Goal: Task Accomplishment & Management: Use online tool/utility

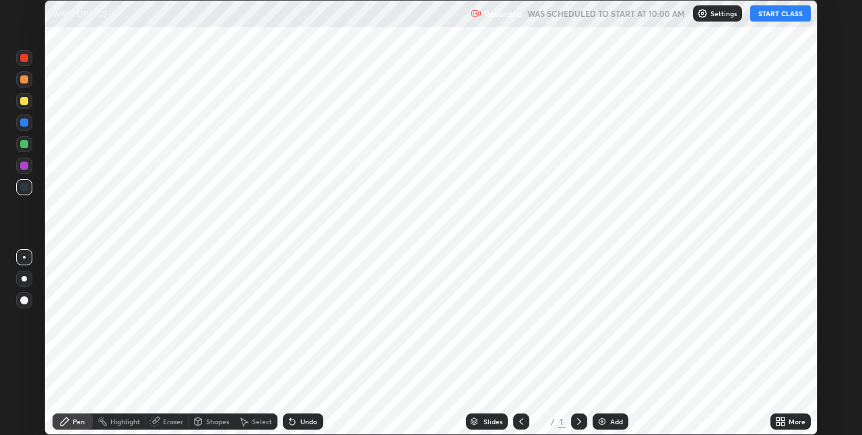
scroll to position [435, 862]
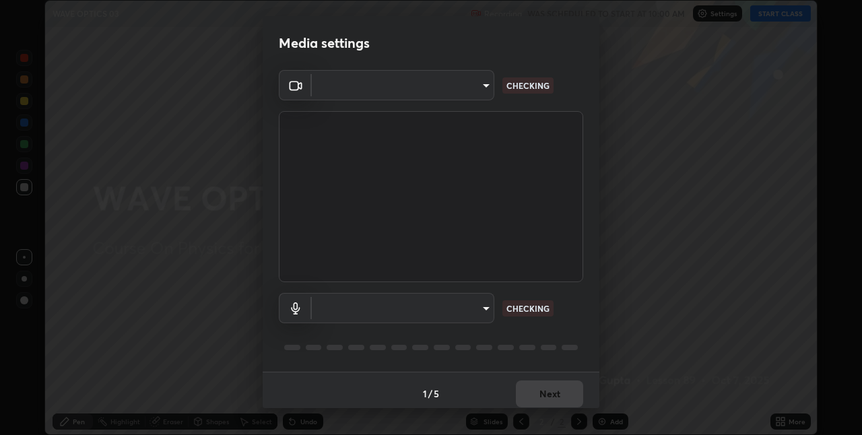
type input "75e712147918ca24a41eb6164b5846738d9e08eb627840b9f55e10290e3177b1"
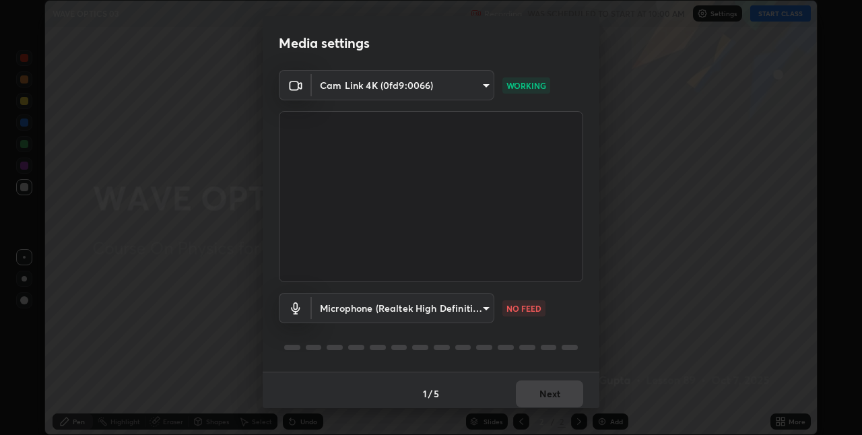
click at [405, 315] on body "Erase all WAVE OPTICS 03 Recording WAS SCHEDULED TO START AT 10:00 AM Settings …" at bounding box center [431, 217] width 862 height 435
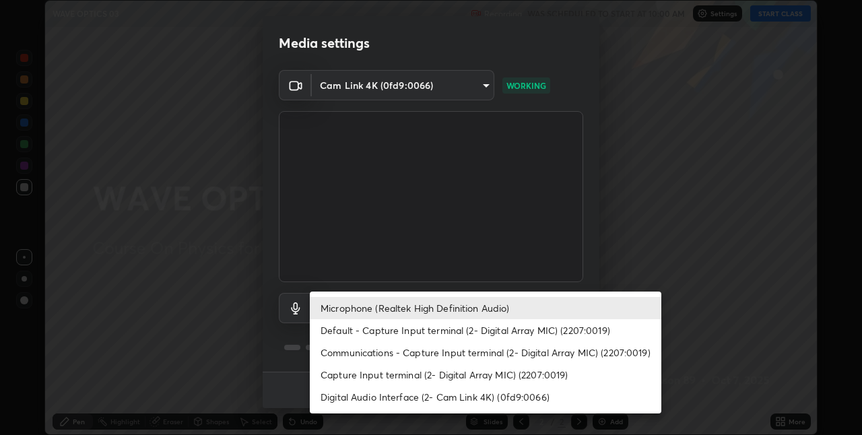
click at [348, 310] on li "Microphone (Realtek High Definition Audio)" at bounding box center [486, 308] width 352 height 22
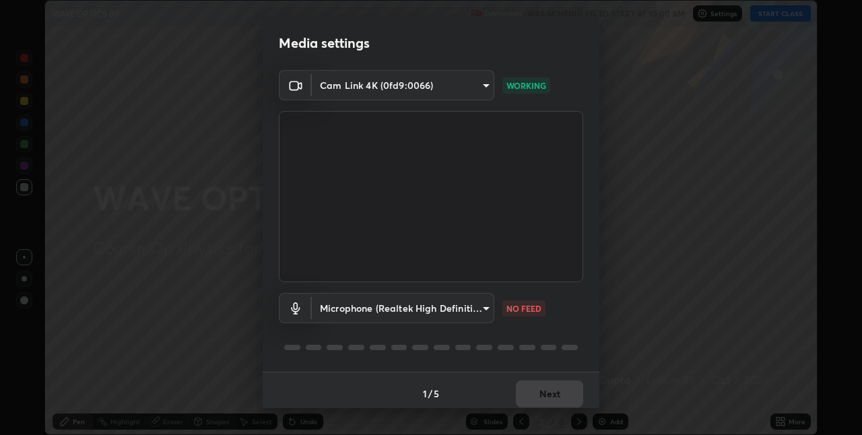
click at [340, 308] on body "Erase all WAVE OPTICS 03 Recording WAS SCHEDULED TO START AT 10:00 AM Settings …" at bounding box center [431, 217] width 862 height 435
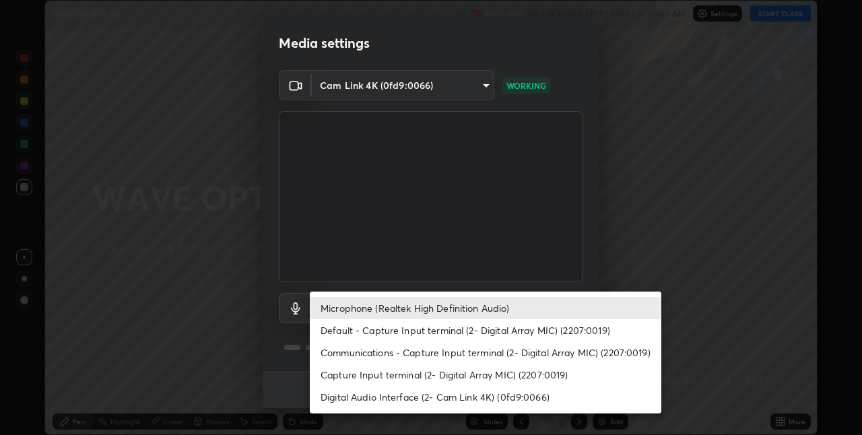
click at [334, 329] on li "Default - Capture Input terminal (2- Digital Array MIC) (2207:0019)" at bounding box center [486, 330] width 352 height 22
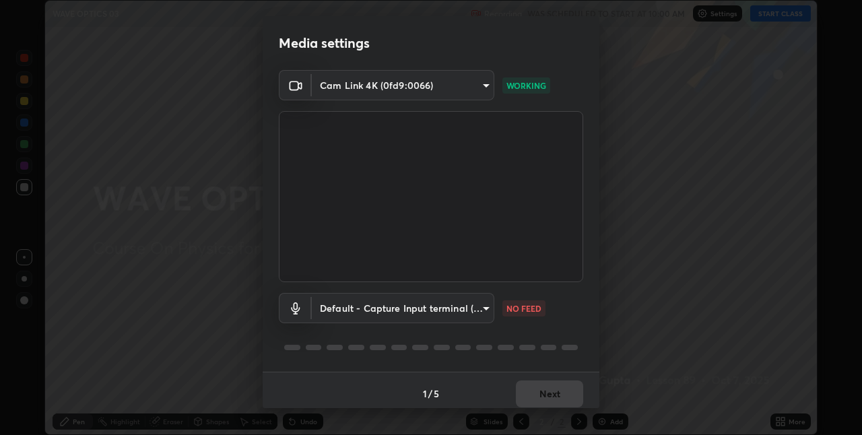
click at [405, 310] on body "Erase all WAVE OPTICS 03 Recording WAS SCHEDULED TO START AT 10:00 AM Settings …" at bounding box center [431, 217] width 862 height 435
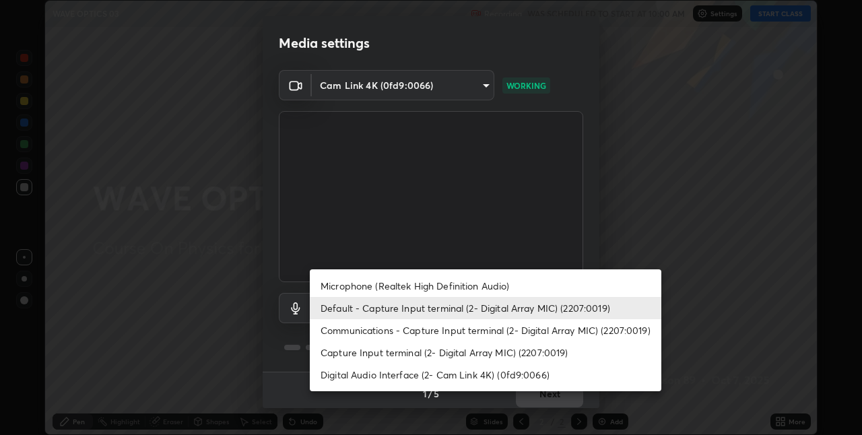
click at [381, 284] on li "Microphone (Realtek High Definition Audio)" at bounding box center [486, 286] width 352 height 22
type input "edabd9cc8d126c1a73767365600906e9c5a4425c76421b07867cf48dbb908c86"
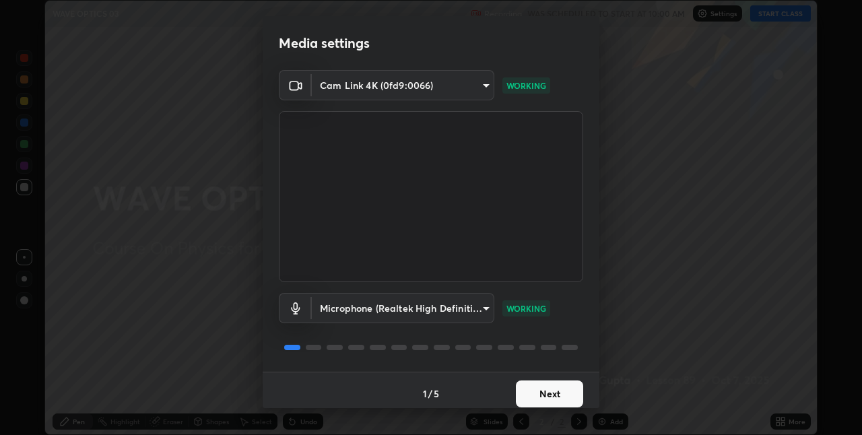
click at [525, 394] on button "Next" at bounding box center [549, 394] width 67 height 27
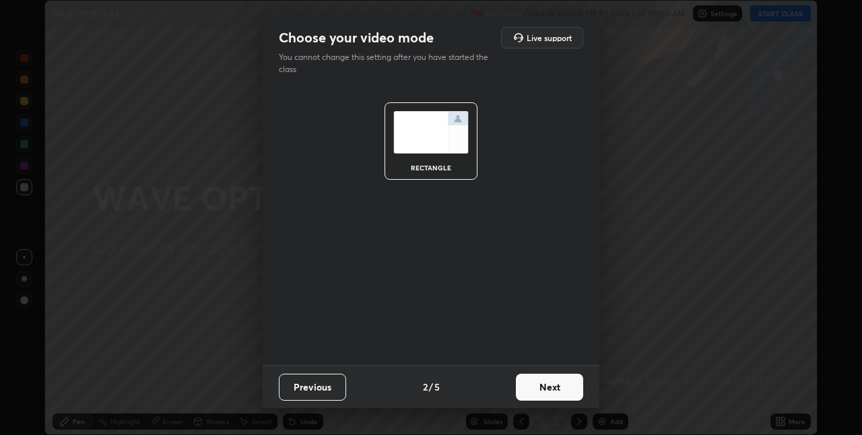
click at [533, 393] on button "Next" at bounding box center [549, 387] width 67 height 27
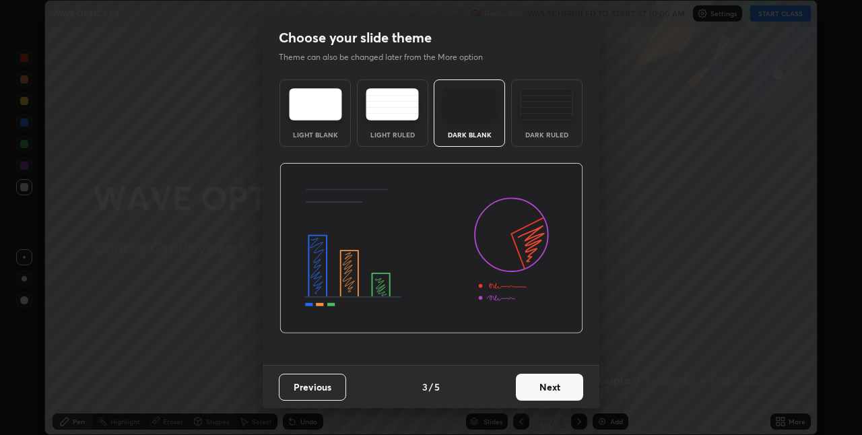
click at [540, 391] on button "Next" at bounding box center [549, 387] width 67 height 27
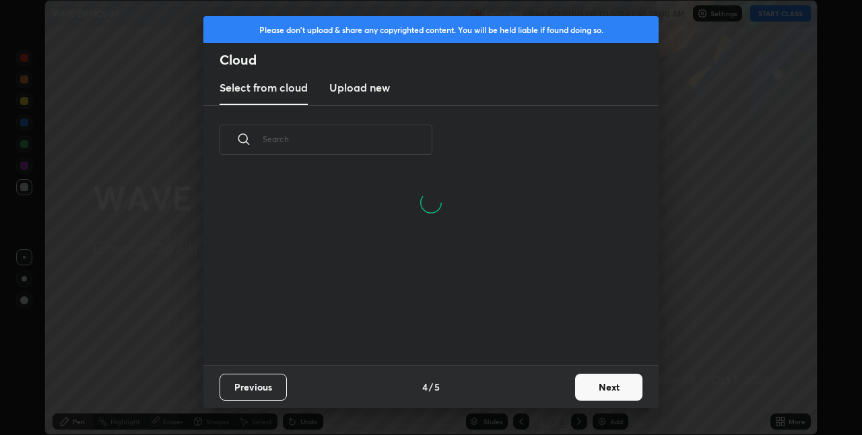
click at [583, 391] on button "Next" at bounding box center [608, 387] width 67 height 27
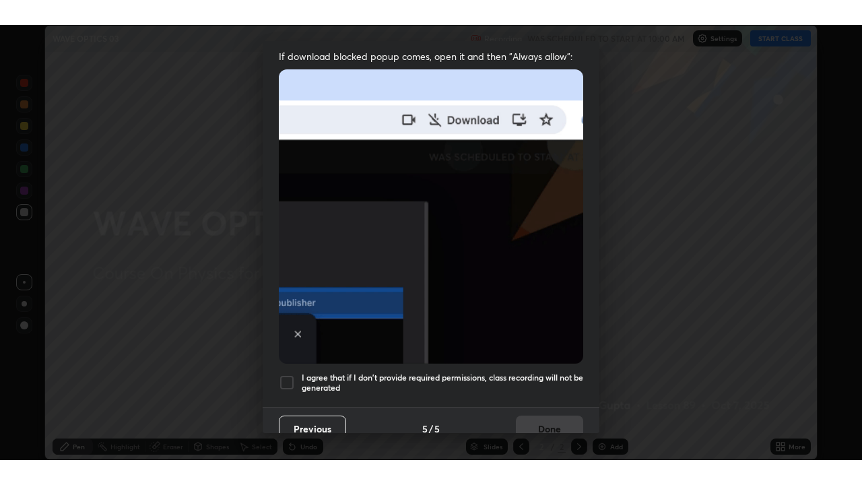
scroll to position [282, 0]
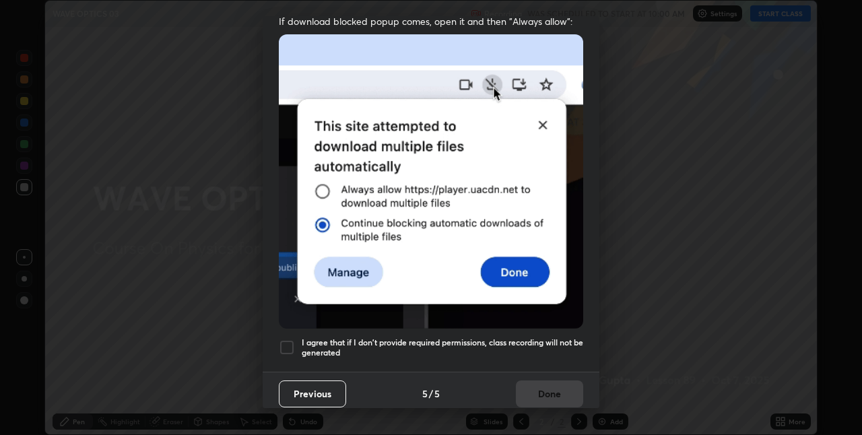
click at [284, 339] on div at bounding box center [287, 347] width 16 height 16
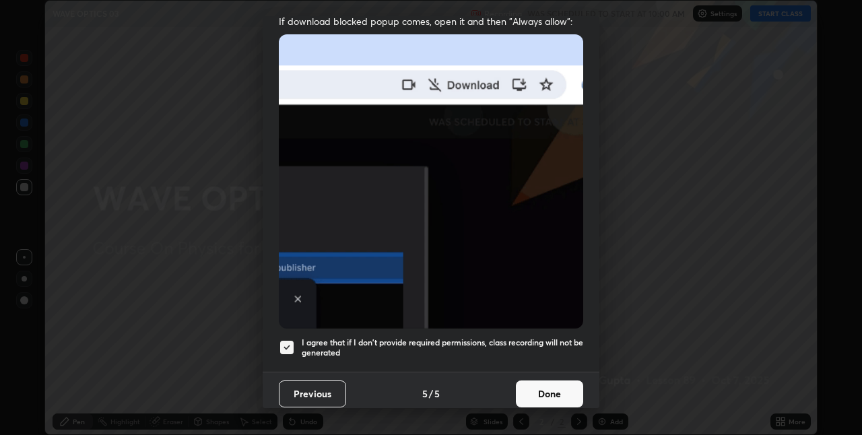
click at [525, 387] on button "Done" at bounding box center [549, 394] width 67 height 27
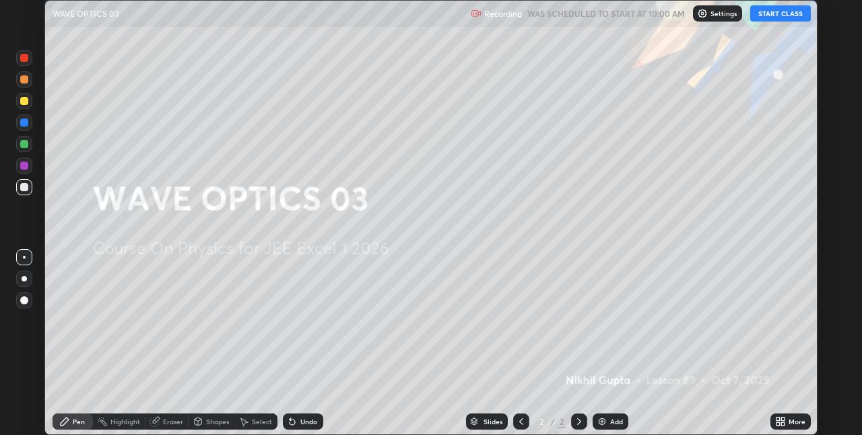
click at [768, 15] on button "START CLASS" at bounding box center [780, 13] width 61 height 16
click at [615, 422] on div "Add" at bounding box center [616, 421] width 13 height 7
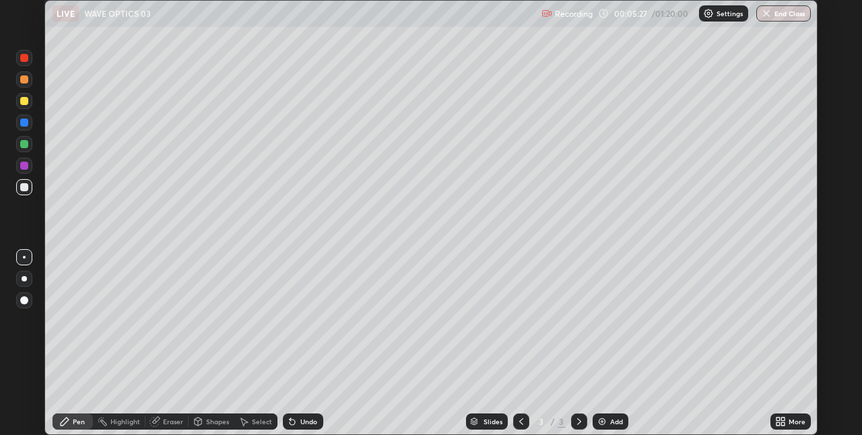
click at [796, 422] on div "More" at bounding box center [797, 421] width 17 height 7
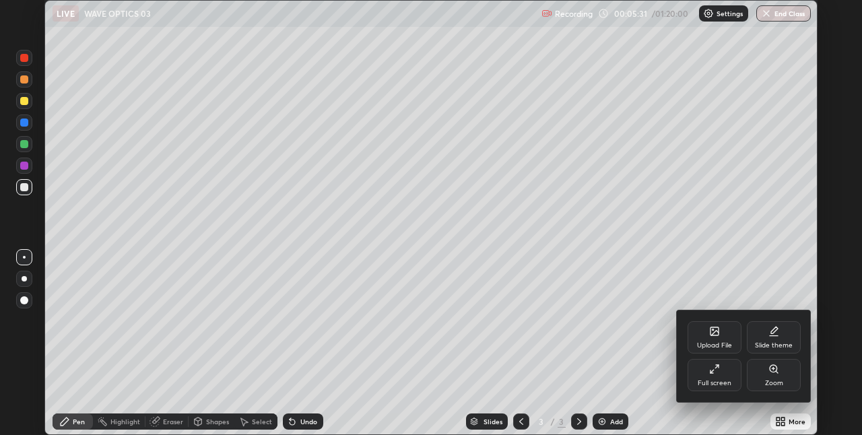
click at [65, 424] on div at bounding box center [431, 217] width 862 height 435
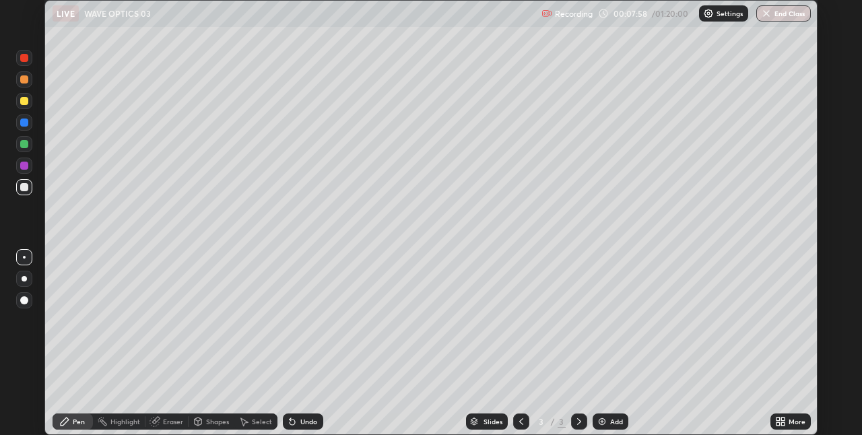
click at [783, 424] on icon at bounding box center [782, 423] width 3 height 3
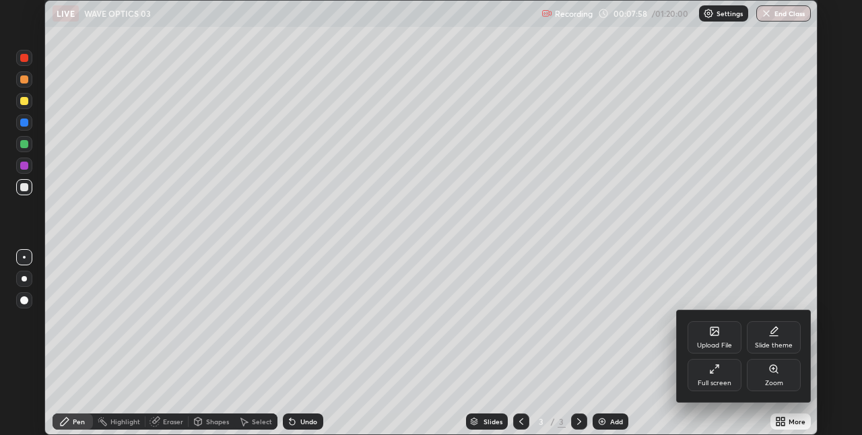
click at [719, 381] on div "Full screen" at bounding box center [715, 383] width 34 height 7
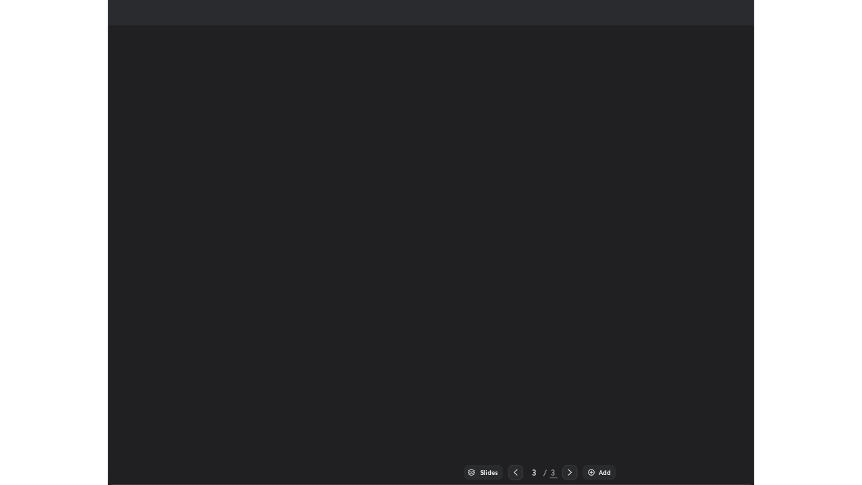
scroll to position [485, 862]
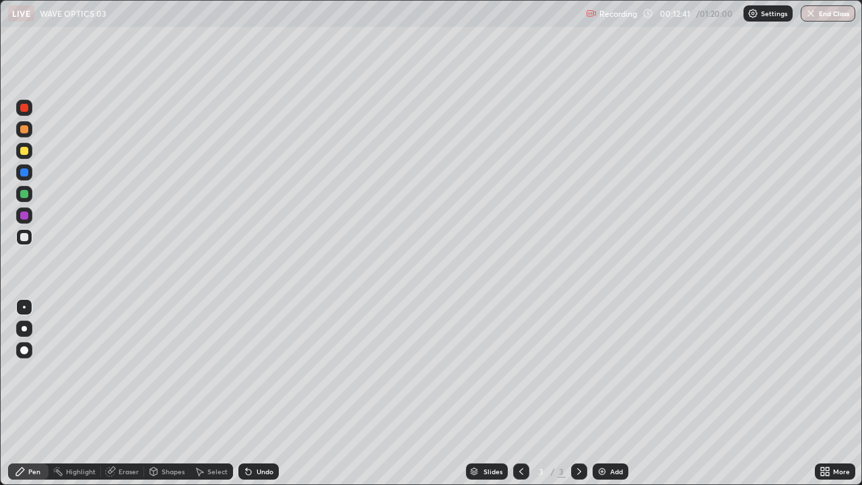
click at [616, 434] on div "Add" at bounding box center [611, 471] width 36 height 16
click at [120, 434] on div "Eraser" at bounding box center [129, 471] width 20 height 7
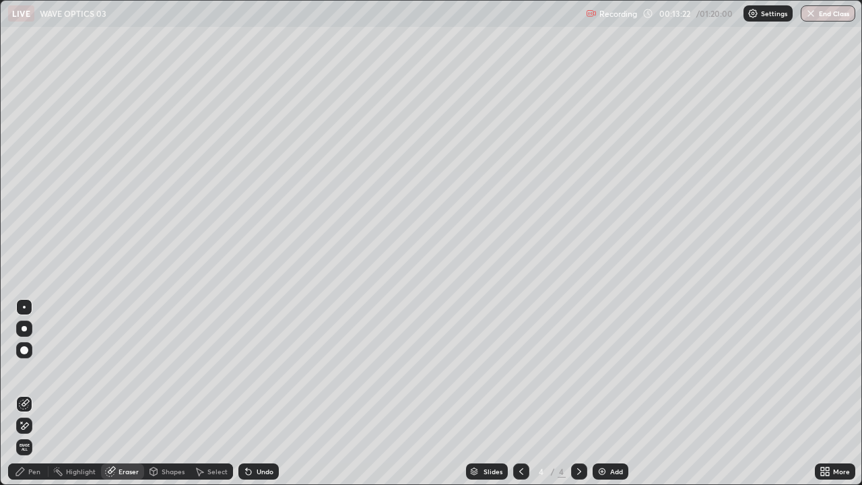
click at [34, 434] on div "Pen" at bounding box center [34, 471] width 12 height 7
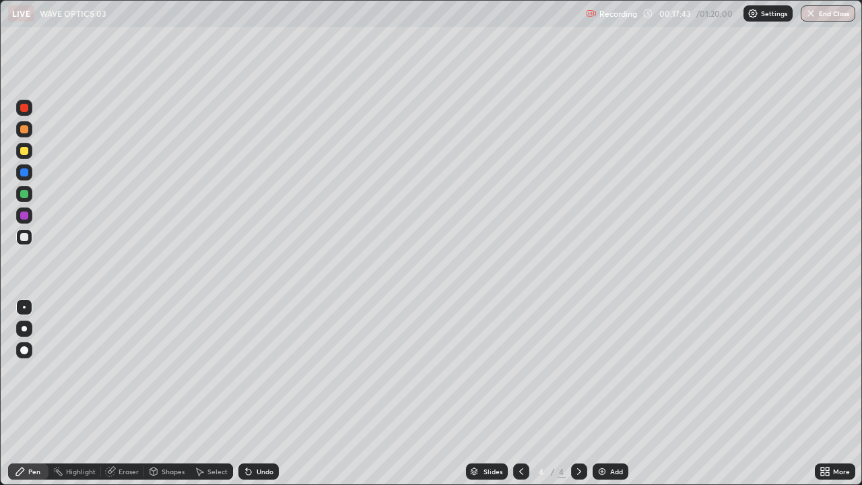
click at [24, 152] on div at bounding box center [24, 151] width 8 height 8
click at [28, 242] on div at bounding box center [24, 237] width 16 height 16
click at [606, 434] on div "Add" at bounding box center [611, 471] width 36 height 16
click at [21, 154] on div at bounding box center [24, 151] width 16 height 16
click at [26, 240] on div at bounding box center [24, 237] width 8 height 8
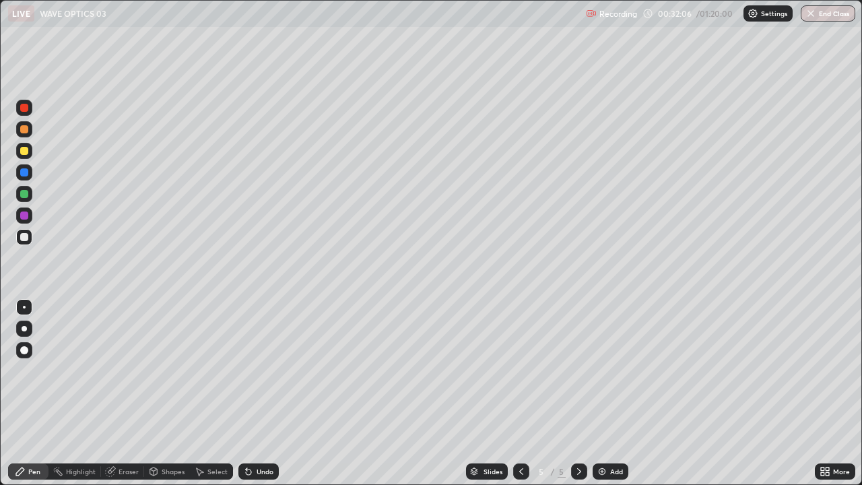
click at [612, 434] on div "Add" at bounding box center [616, 471] width 13 height 7
click at [21, 143] on div at bounding box center [24, 151] width 16 height 16
click at [170, 434] on div "Shapes" at bounding box center [173, 471] width 23 height 7
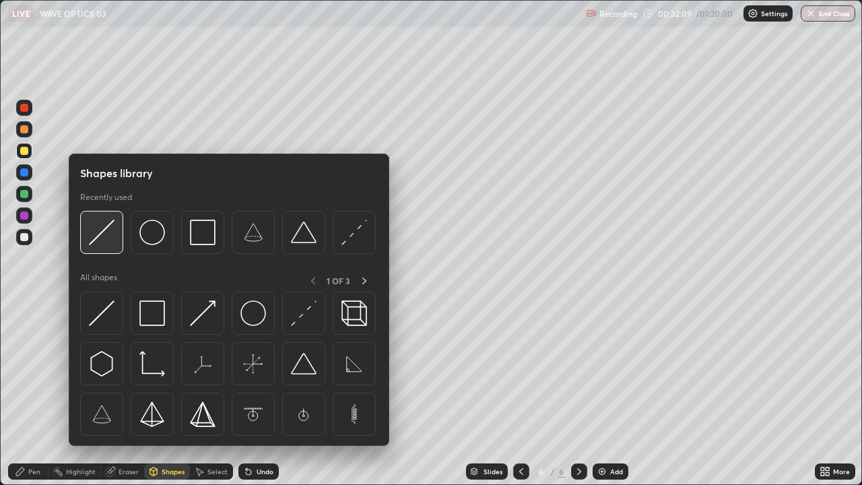
click at [110, 234] on img at bounding box center [102, 233] width 26 height 26
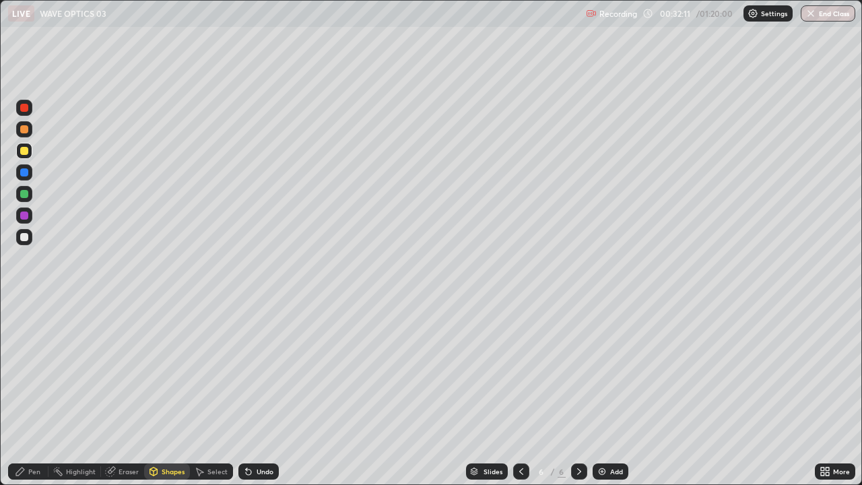
click at [23, 194] on div at bounding box center [24, 194] width 8 height 8
click at [125, 434] on div "Eraser" at bounding box center [129, 471] width 20 height 7
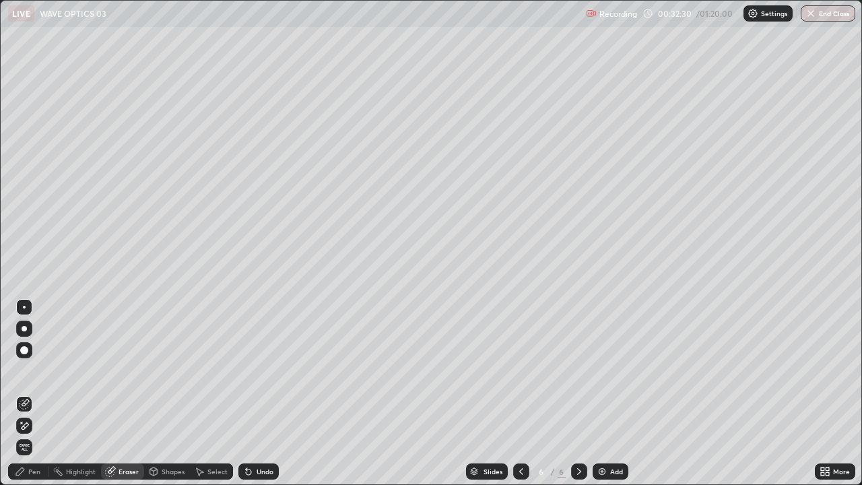
click at [36, 434] on div "Pen" at bounding box center [28, 471] width 40 height 16
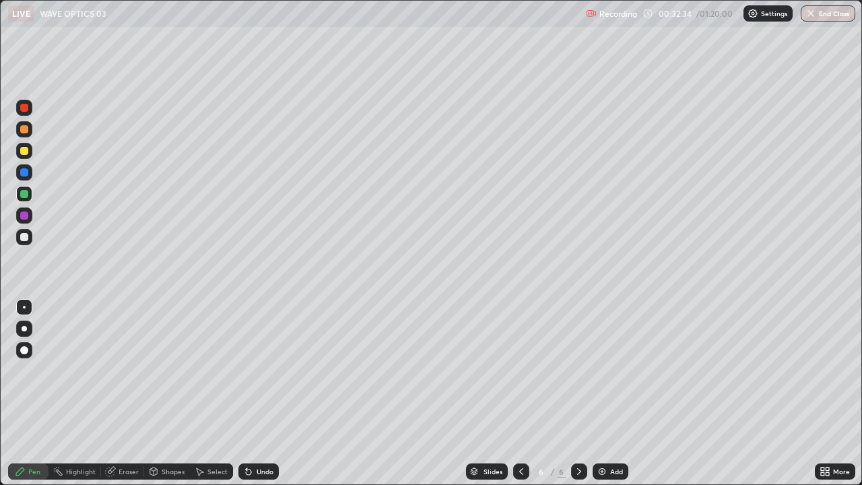
click at [23, 150] on div at bounding box center [24, 151] width 8 height 8
click at [265, 434] on div "Undo" at bounding box center [265, 471] width 17 height 7
click at [166, 434] on div "Shapes" at bounding box center [173, 471] width 23 height 7
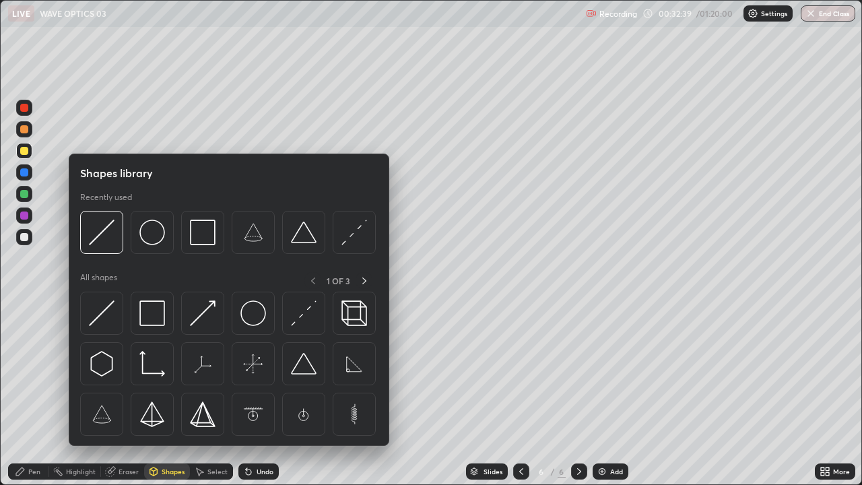
click at [166, 434] on div "Shapes" at bounding box center [173, 471] width 23 height 7
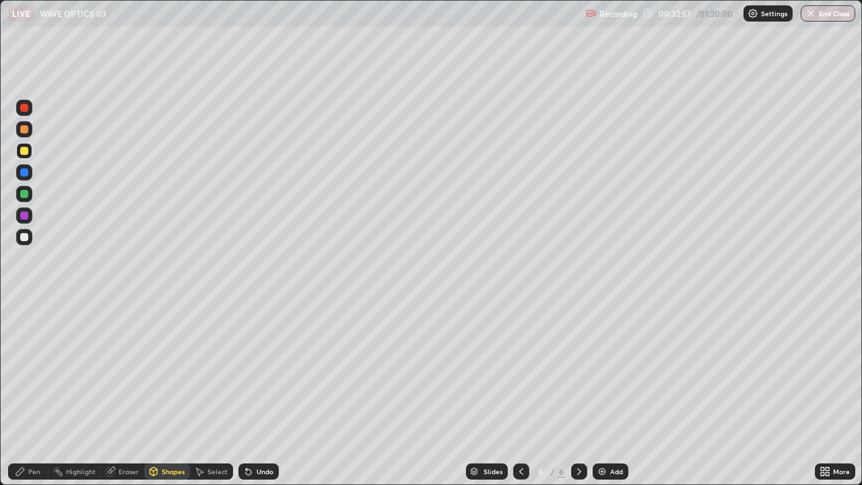
click at [23, 127] on div at bounding box center [24, 129] width 8 height 8
click at [31, 434] on div "Pen" at bounding box center [34, 471] width 12 height 7
click at [23, 233] on div at bounding box center [24, 237] width 8 height 8
click at [611, 434] on div "Add" at bounding box center [616, 471] width 13 height 7
click at [520, 434] on icon at bounding box center [521, 471] width 11 height 11
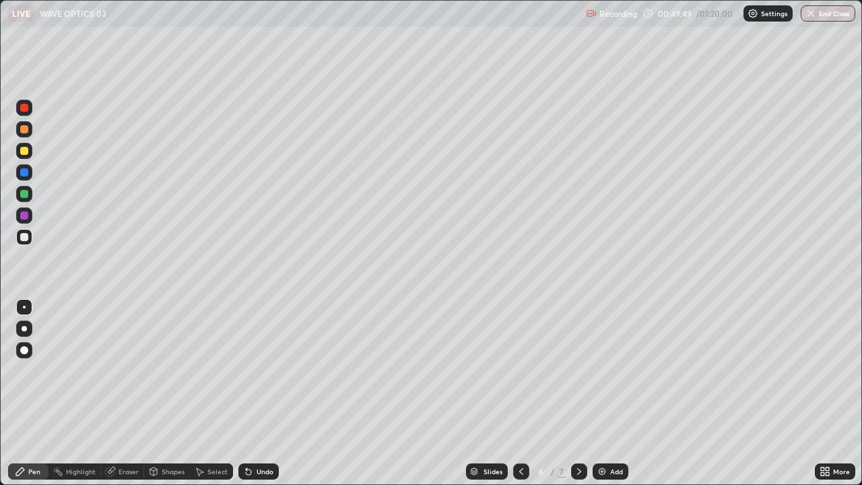
click at [214, 434] on div "Select" at bounding box center [217, 471] width 20 height 7
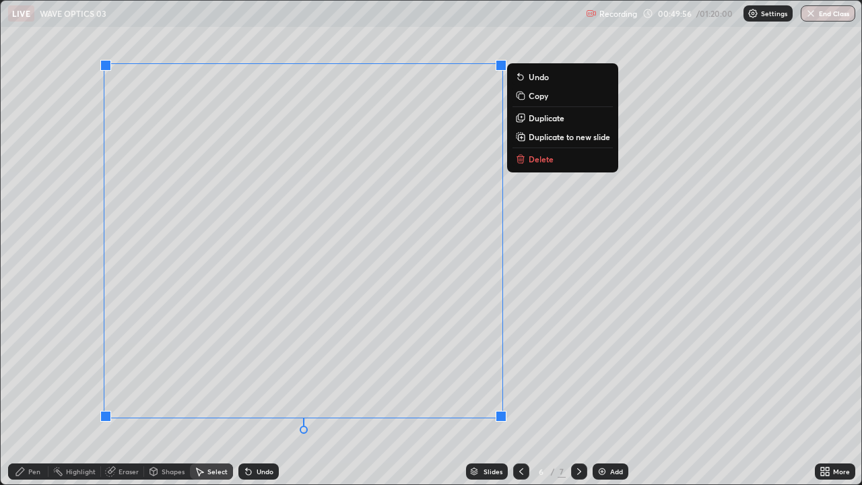
click at [563, 138] on p "Duplicate to new slide" at bounding box center [569, 136] width 81 height 11
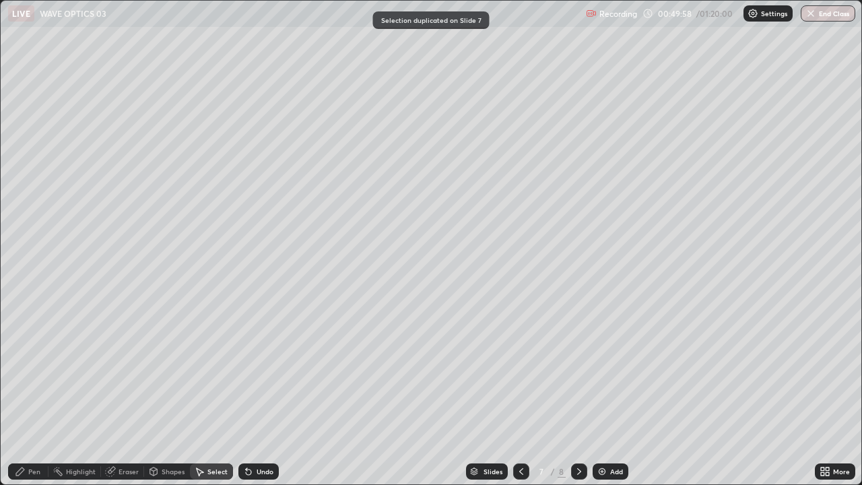
click at [30, 434] on div "Pen" at bounding box center [28, 471] width 40 height 16
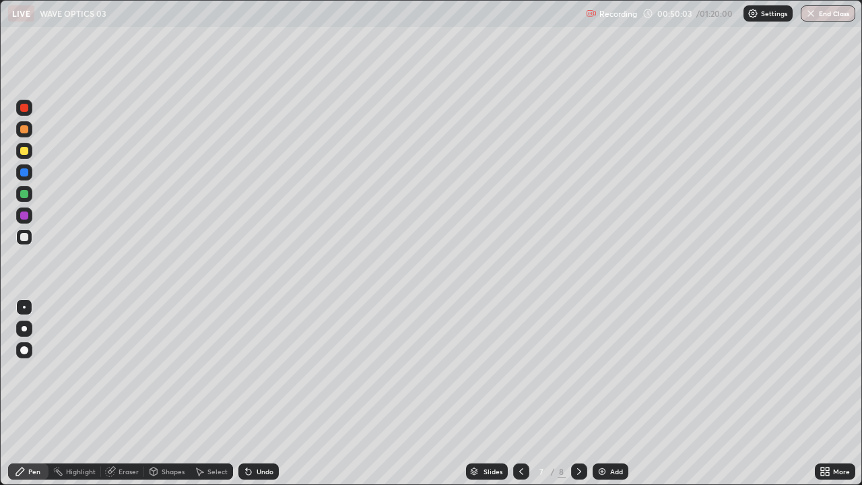
click at [25, 174] on div at bounding box center [24, 172] width 8 height 8
click at [24, 238] on div at bounding box center [24, 237] width 8 height 8
click at [263, 434] on div "Undo" at bounding box center [258, 471] width 40 height 16
click at [261, 434] on div "Undo" at bounding box center [258, 471] width 40 height 16
click at [259, 434] on div "Undo" at bounding box center [258, 471] width 40 height 16
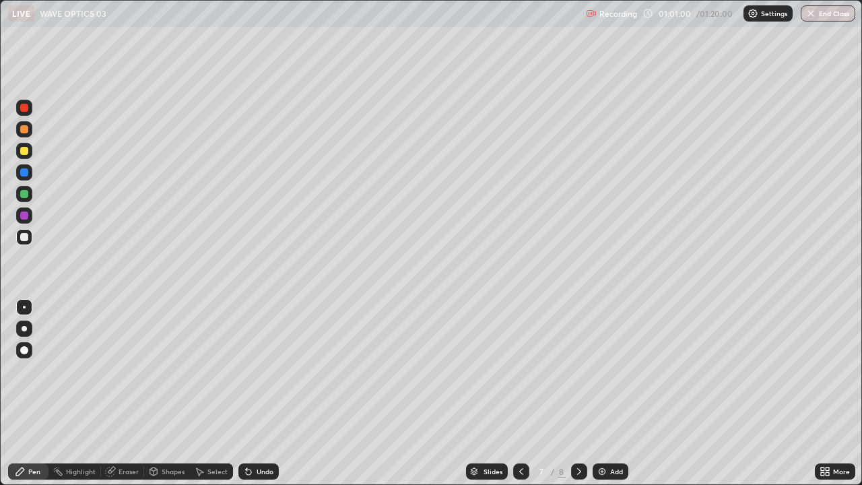
click at [513, 434] on div at bounding box center [521, 471] width 16 height 16
click at [574, 434] on icon at bounding box center [579, 471] width 11 height 11
click at [578, 434] on icon at bounding box center [579, 471] width 11 height 11
click at [618, 434] on div "Add" at bounding box center [611, 471] width 36 height 16
click at [23, 197] on div at bounding box center [24, 194] width 8 height 8
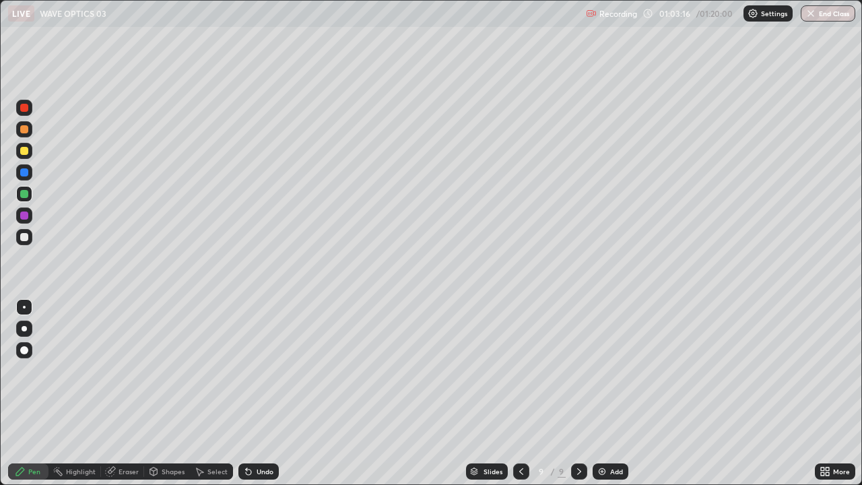
click at [261, 434] on div "Undo" at bounding box center [265, 471] width 17 height 7
click at [173, 434] on div "Shapes" at bounding box center [173, 471] width 23 height 7
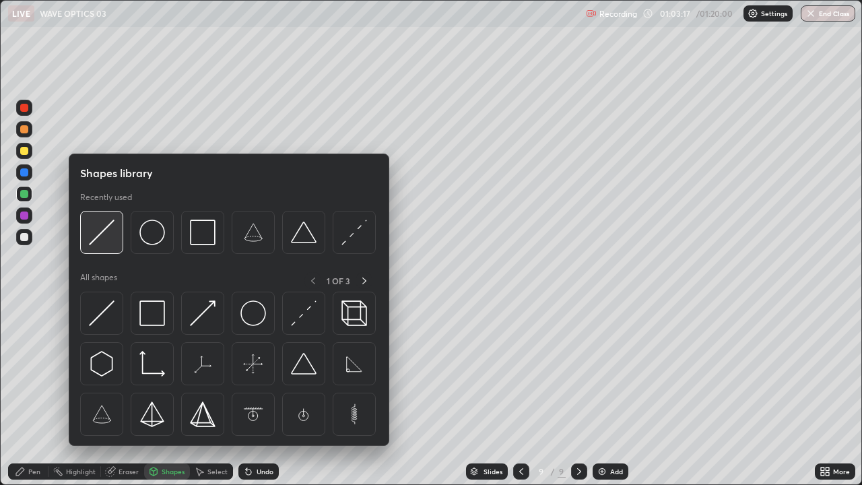
click at [108, 243] on img at bounding box center [102, 233] width 26 height 26
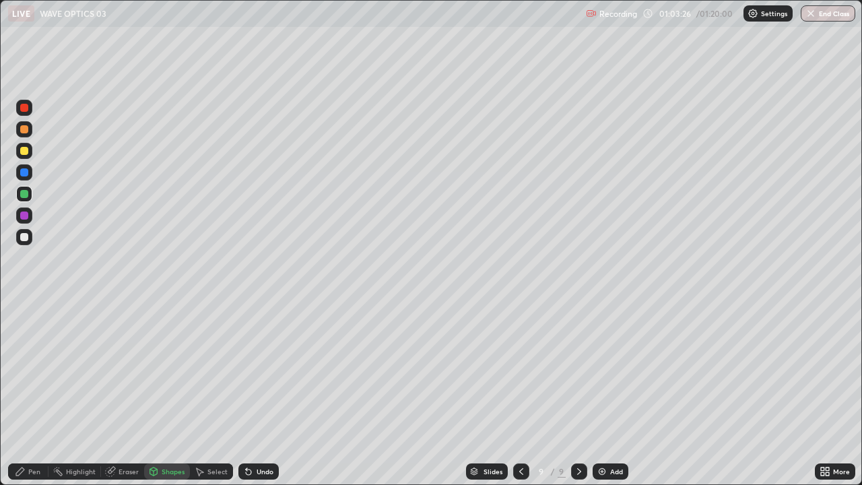
click at [265, 434] on div "Undo" at bounding box center [265, 471] width 17 height 7
click at [124, 434] on div "Eraser" at bounding box center [129, 471] width 20 height 7
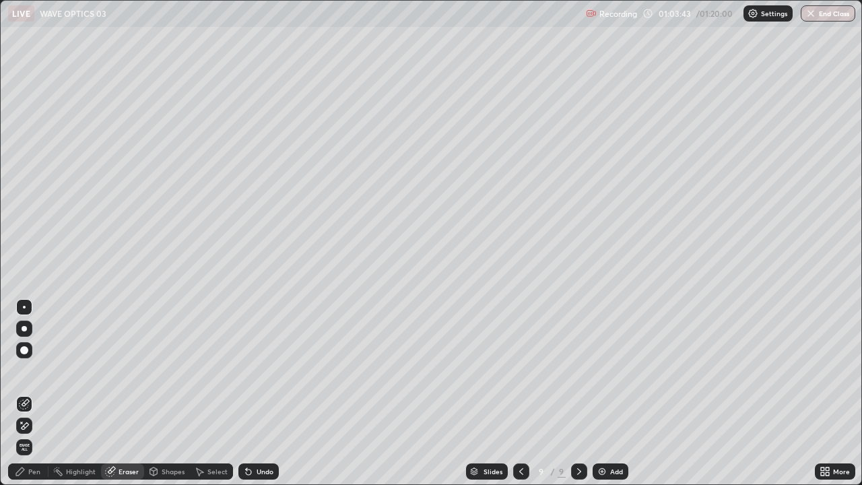
click at [31, 434] on div "Pen" at bounding box center [34, 471] width 12 height 7
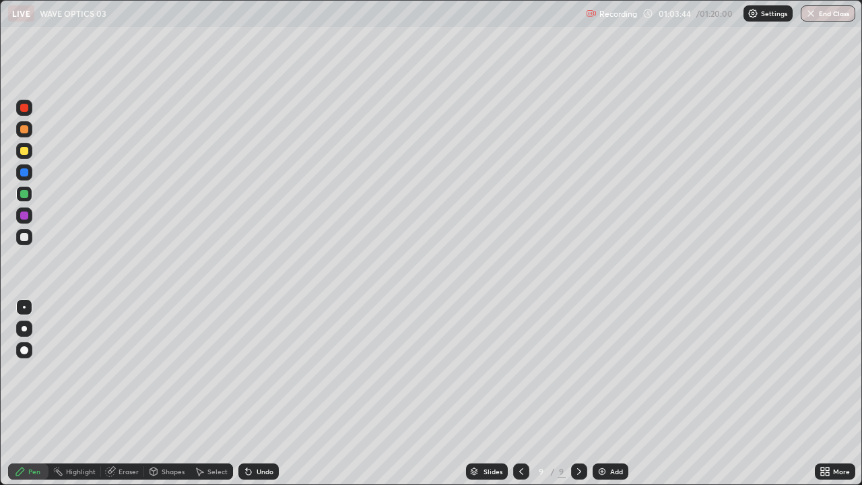
click at [24, 238] on div at bounding box center [24, 237] width 8 height 8
click at [163, 434] on div "Shapes" at bounding box center [173, 471] width 23 height 7
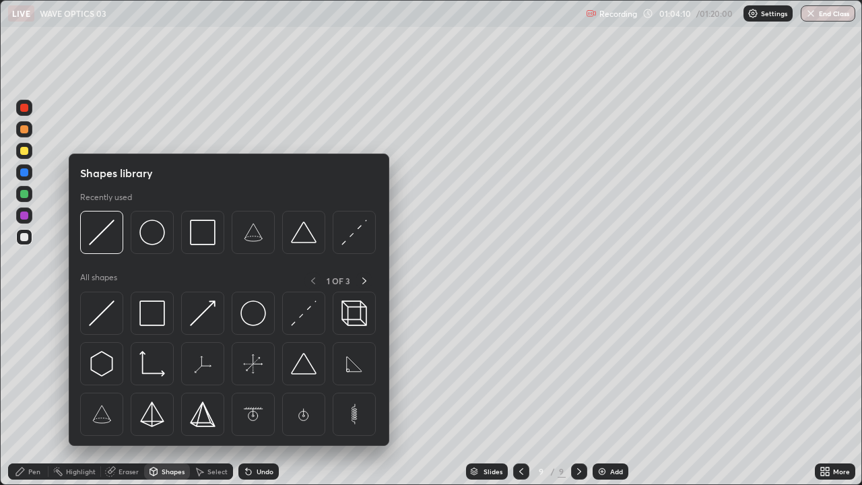
click at [166, 434] on div "Shapes" at bounding box center [173, 471] width 23 height 7
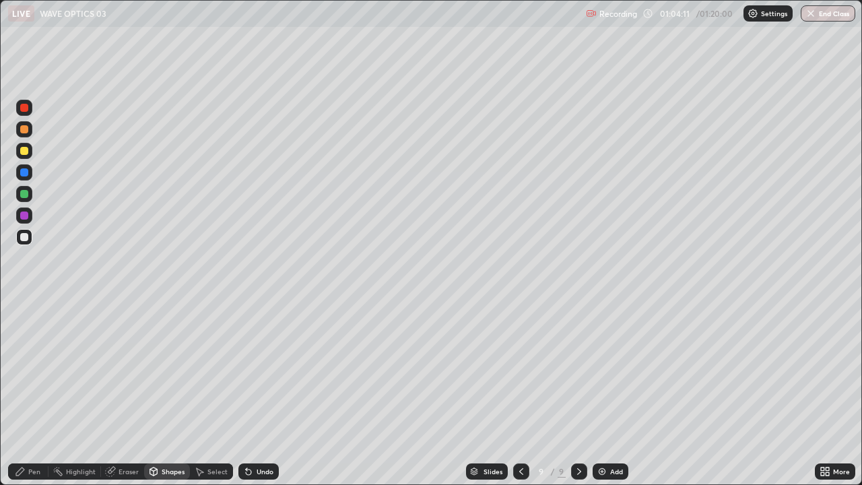
click at [26, 151] on div at bounding box center [24, 151] width 8 height 8
click at [30, 434] on div "Pen" at bounding box center [34, 471] width 12 height 7
click at [24, 238] on div at bounding box center [24, 237] width 8 height 8
click at [266, 434] on div "Undo" at bounding box center [265, 471] width 17 height 7
click at [261, 434] on div "Undo" at bounding box center [265, 471] width 17 height 7
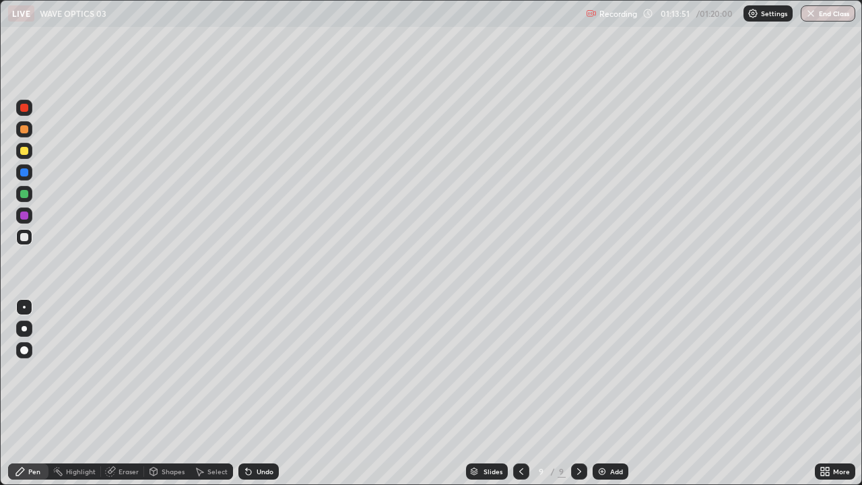
click at [836, 15] on button "End Class" at bounding box center [828, 13] width 55 height 16
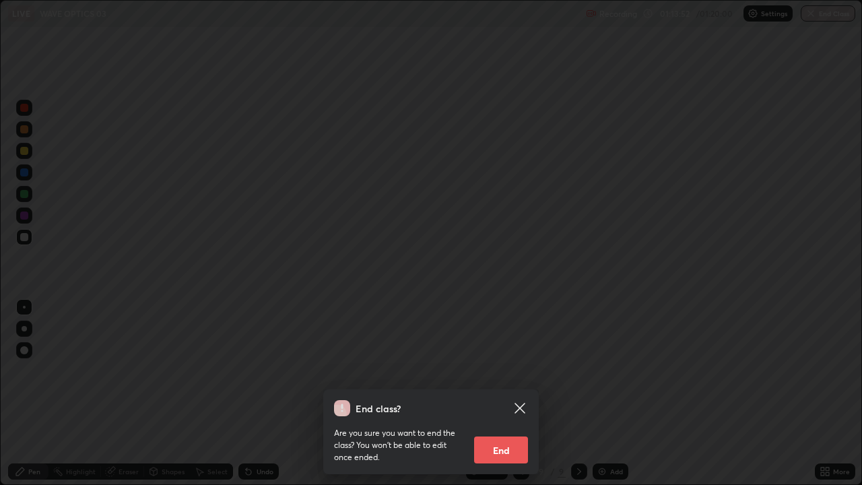
click at [514, 434] on button "End" at bounding box center [501, 449] width 54 height 27
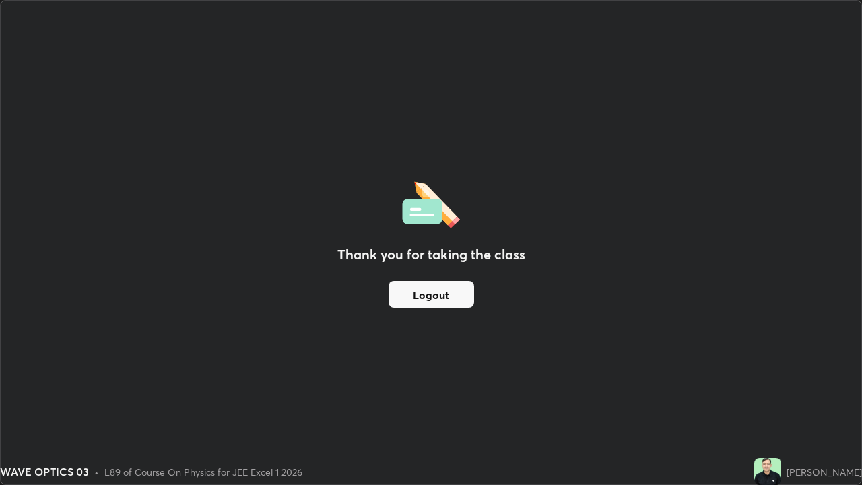
click at [447, 296] on button "Logout" at bounding box center [432, 294] width 86 height 27
